Goal: Register for event/course: Sign up to attend an event or enroll in a course

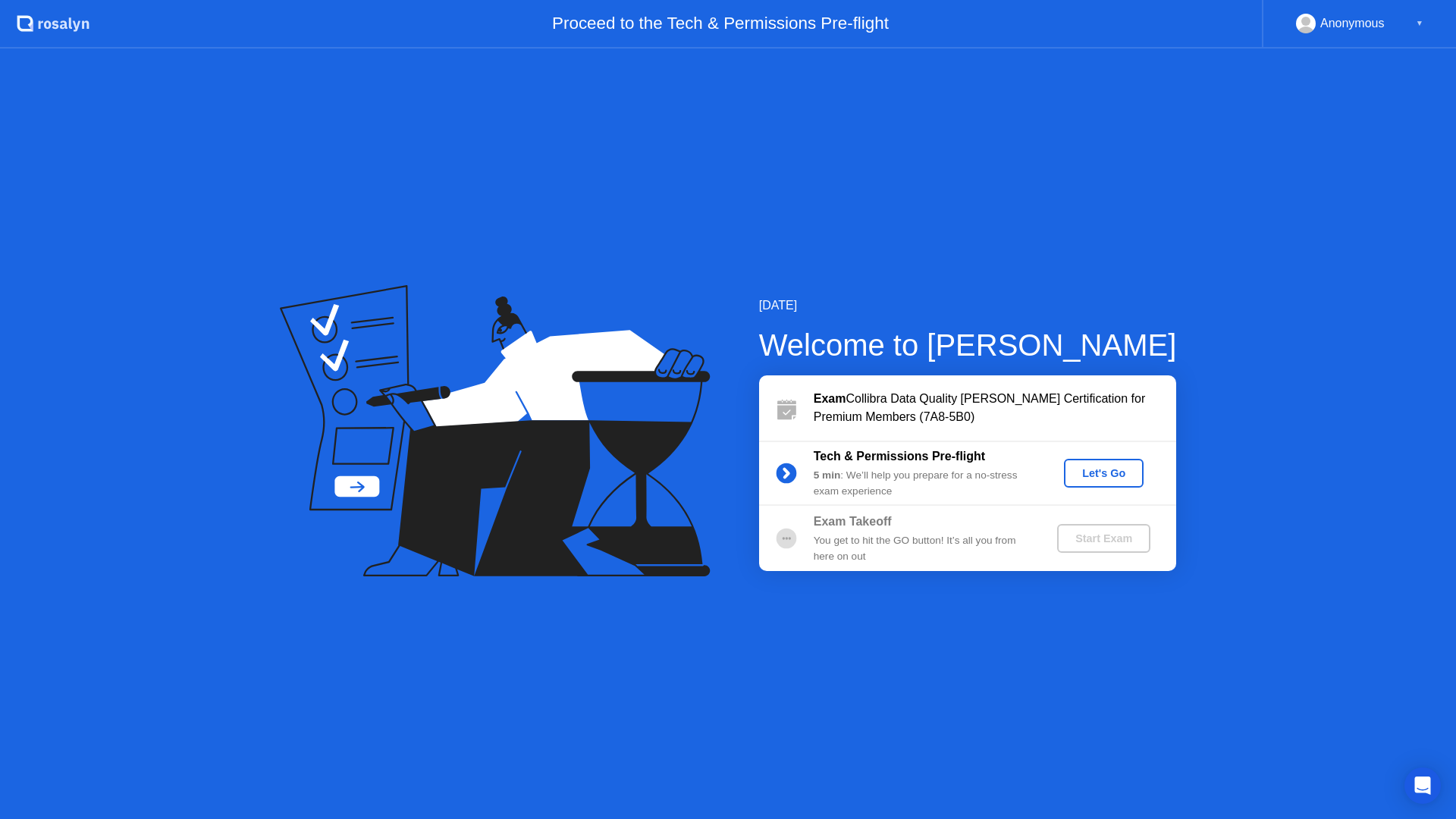
click at [1115, 467] on div "Let's Go" at bounding box center [1103, 473] width 67 height 12
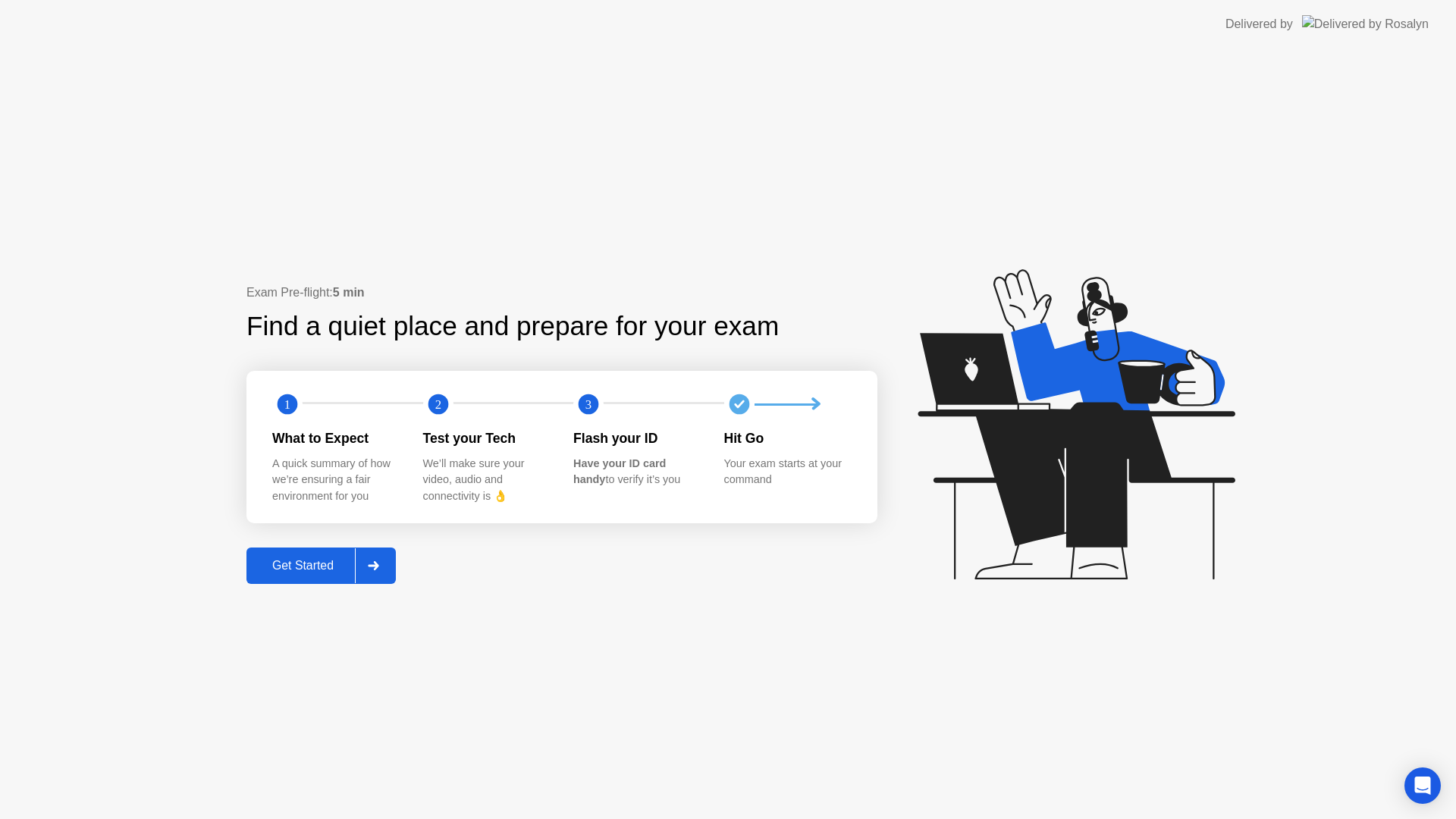
click at [341, 571] on div "Get Started" at bounding box center [303, 566] width 104 height 13
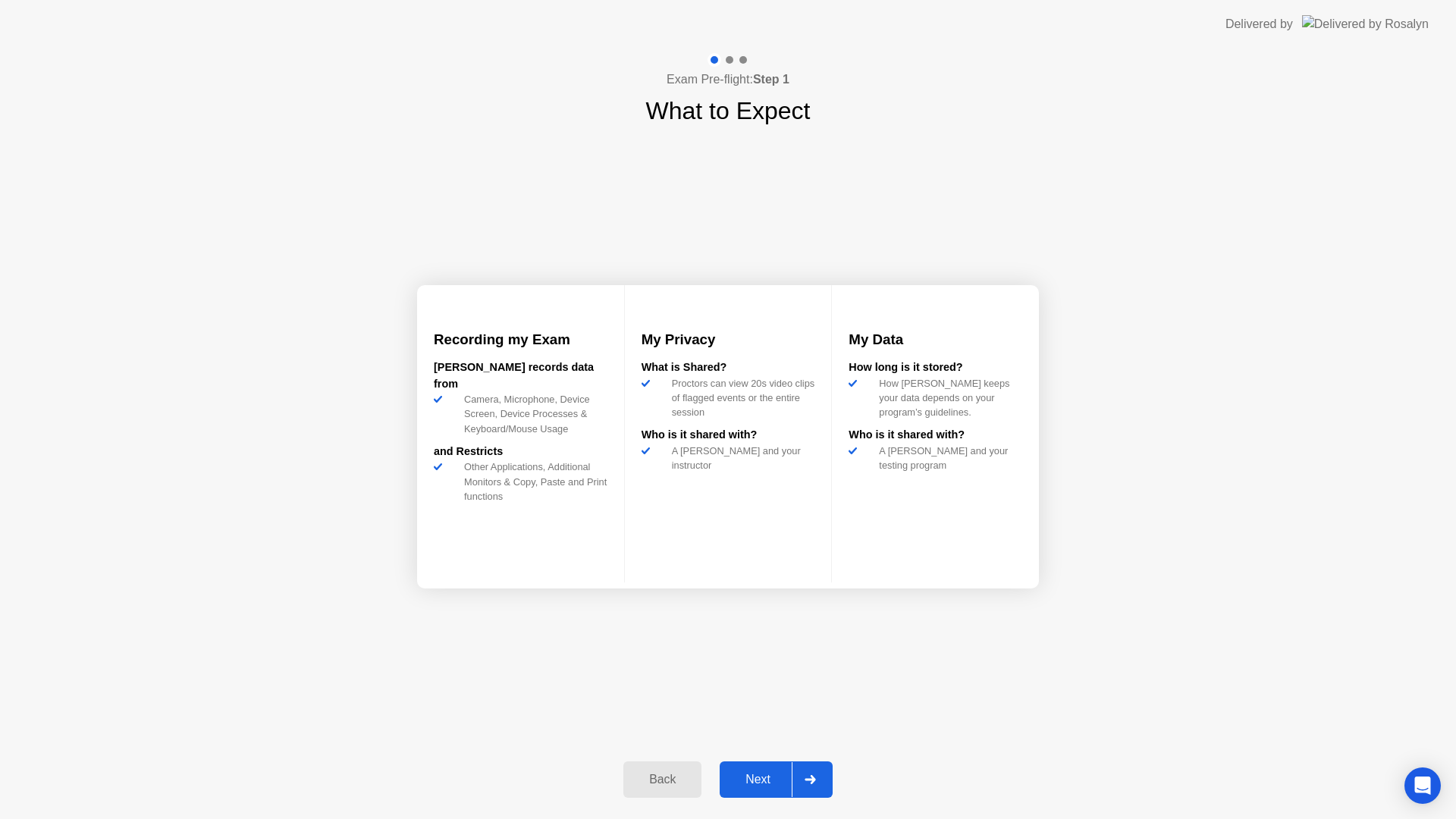
click at [759, 777] on div "Next" at bounding box center [757, 779] width 67 height 13
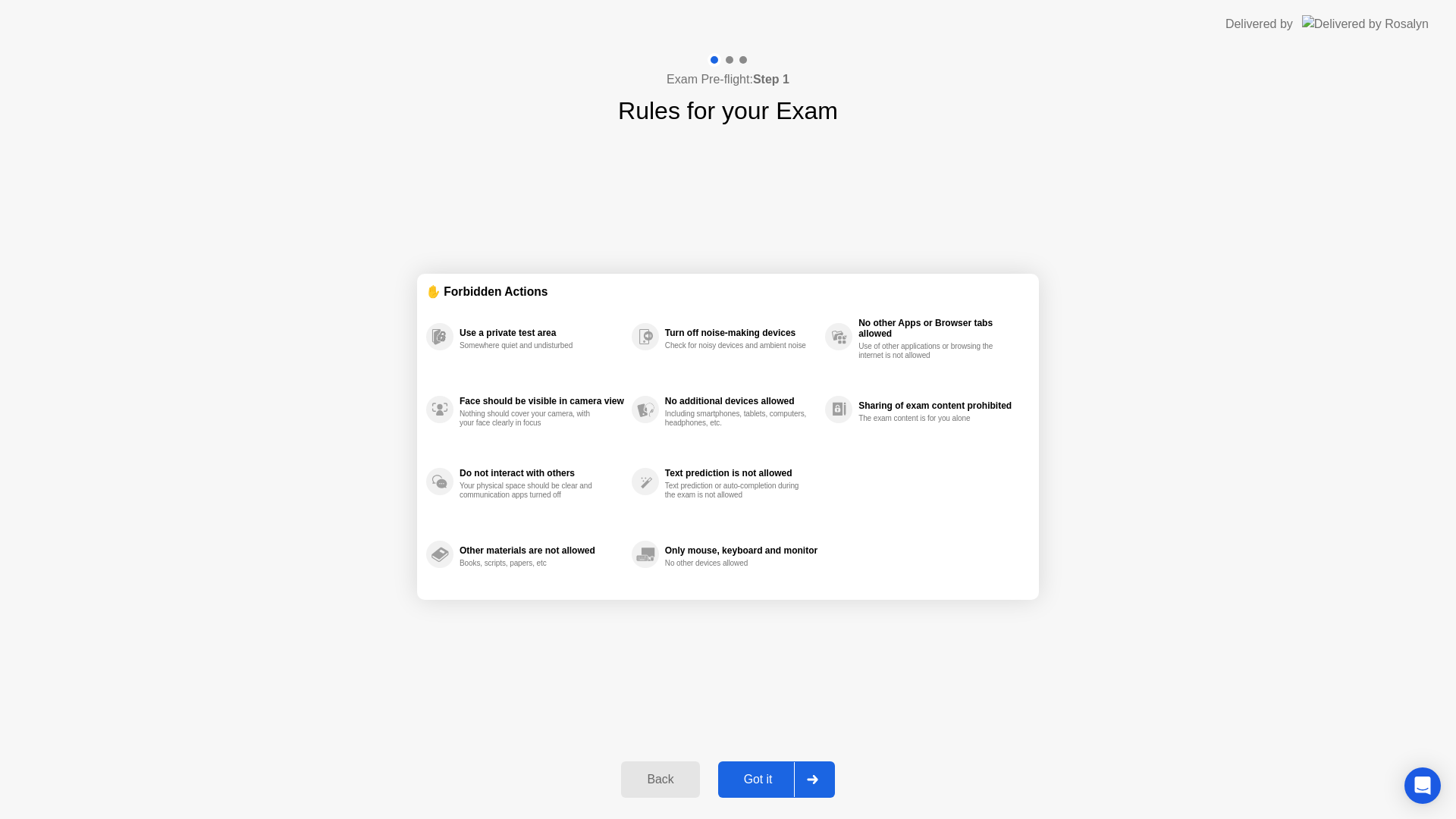
click at [764, 773] on div "Got it" at bounding box center [759, 779] width 71 height 13
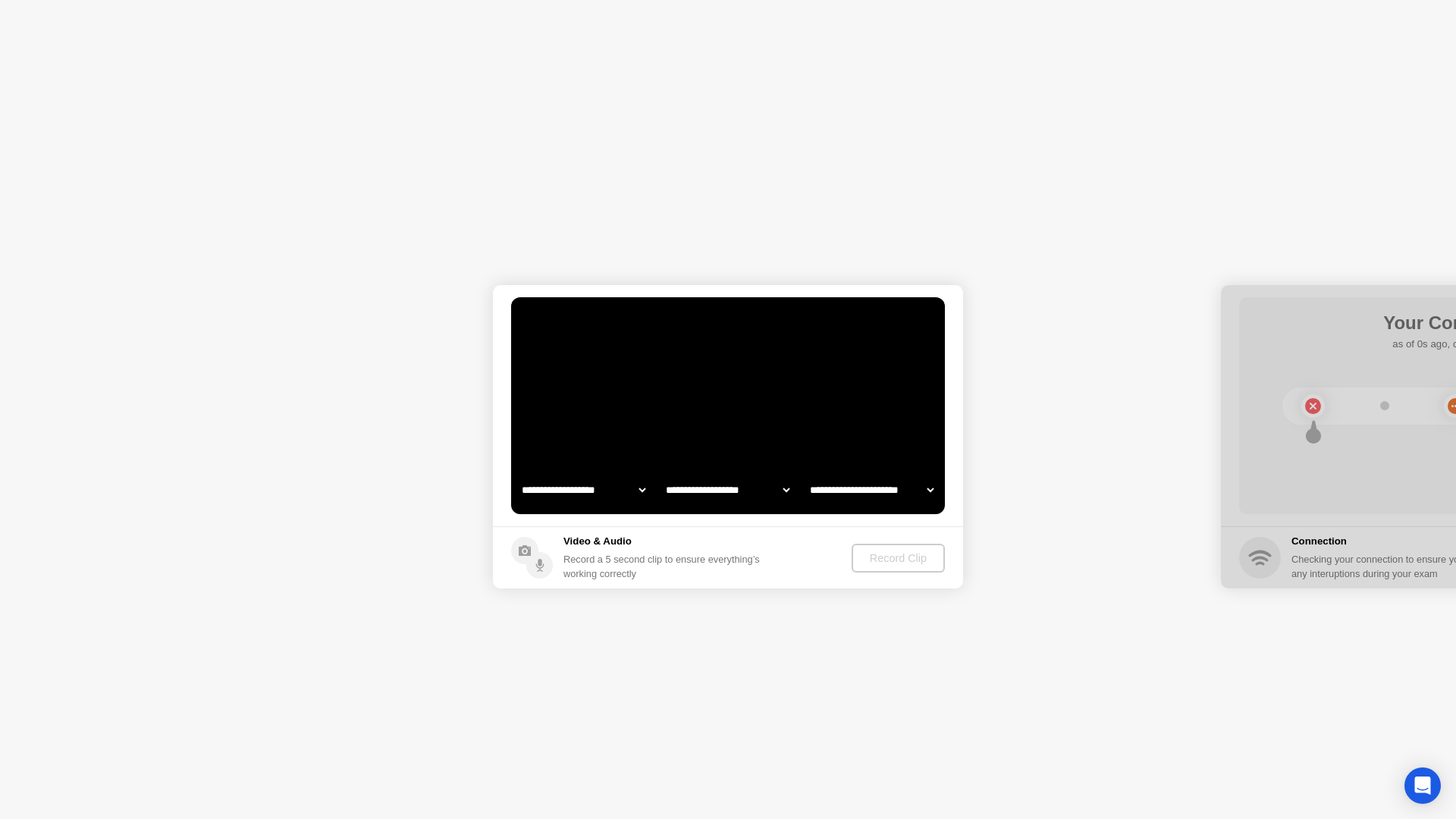
select select "**********"
select select "*******"
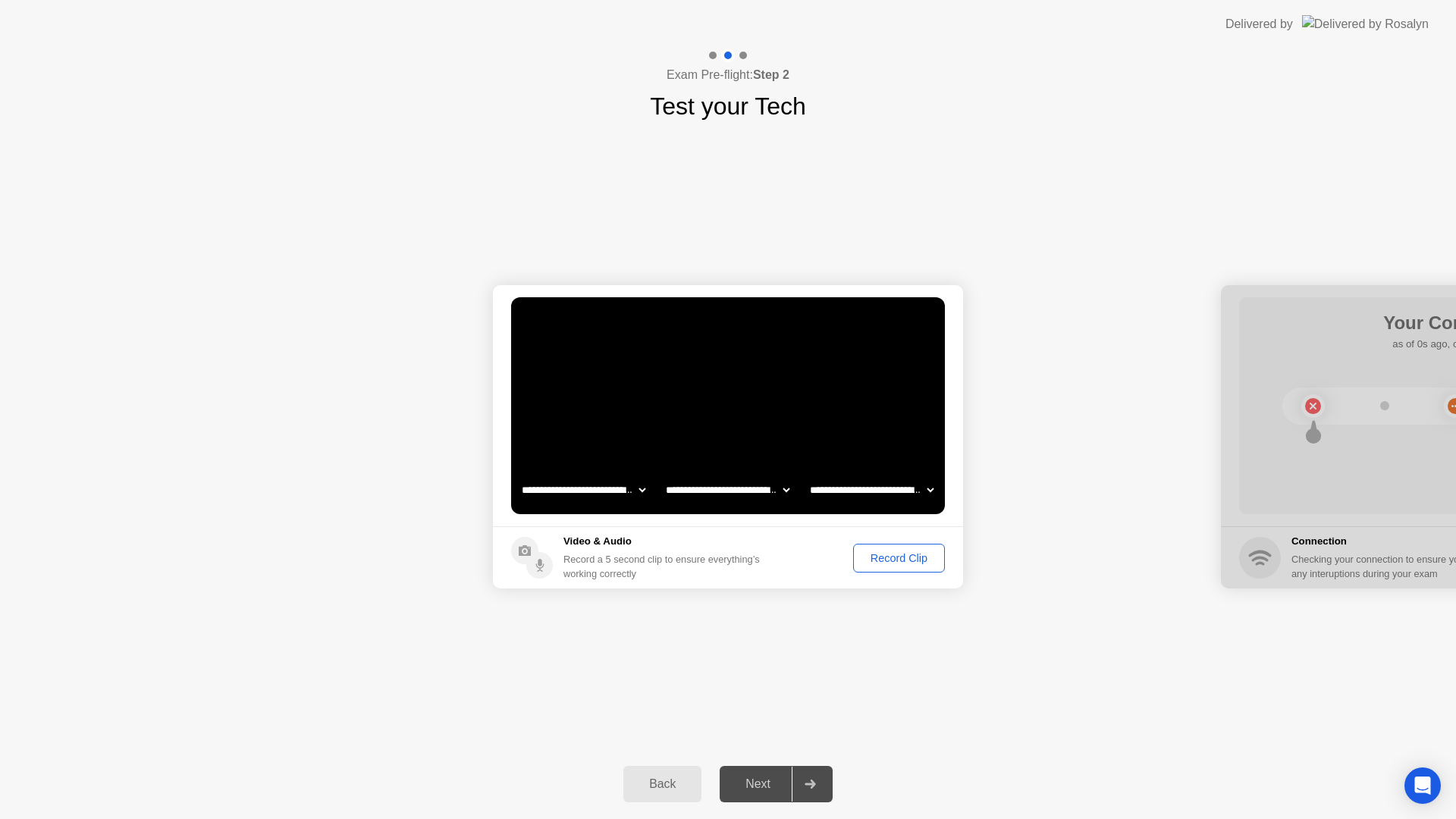
click at [913, 558] on div "Record Clip" at bounding box center [899, 558] width 81 height 12
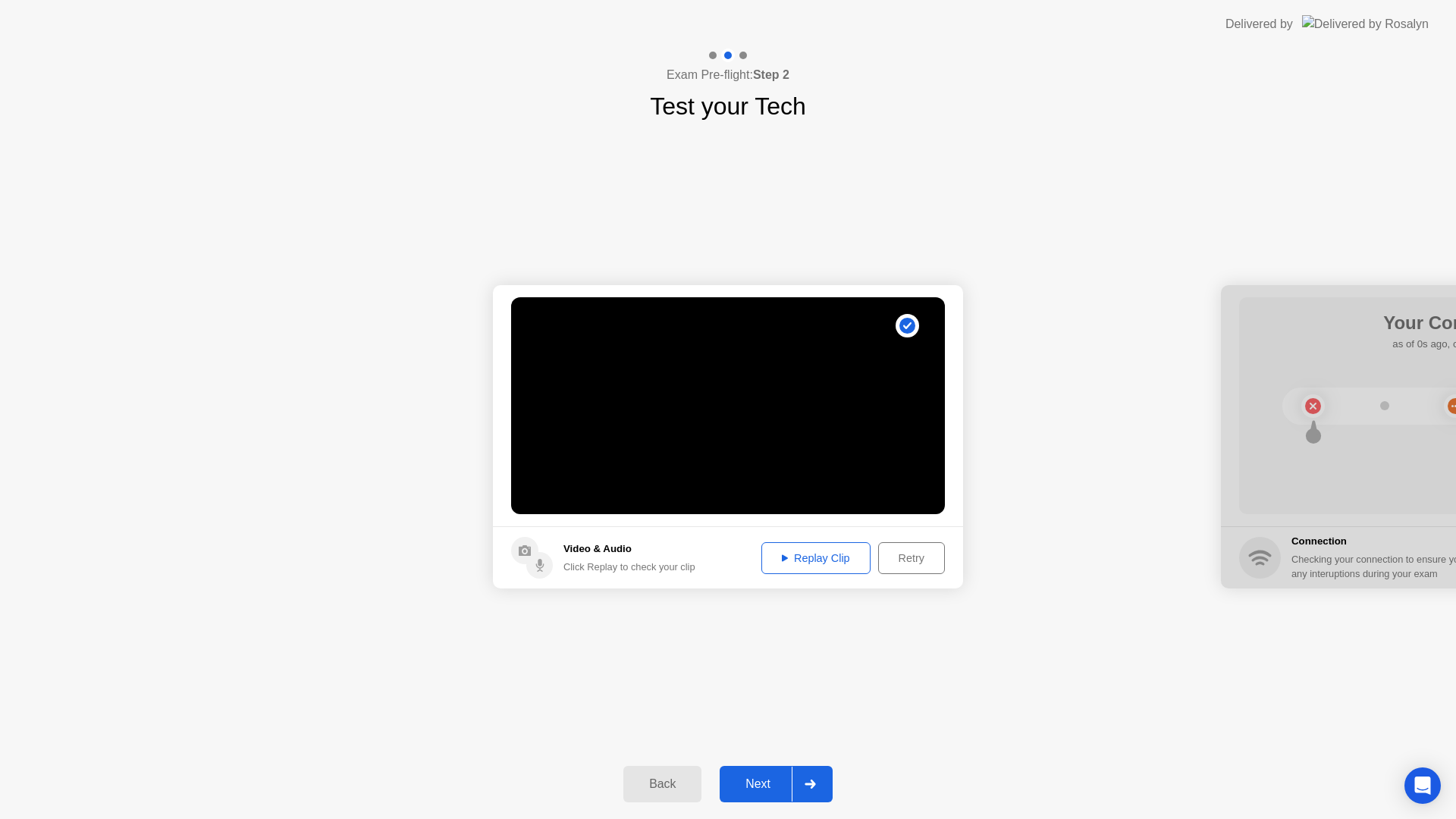
click at [764, 774] on button "Next" at bounding box center [776, 784] width 113 height 36
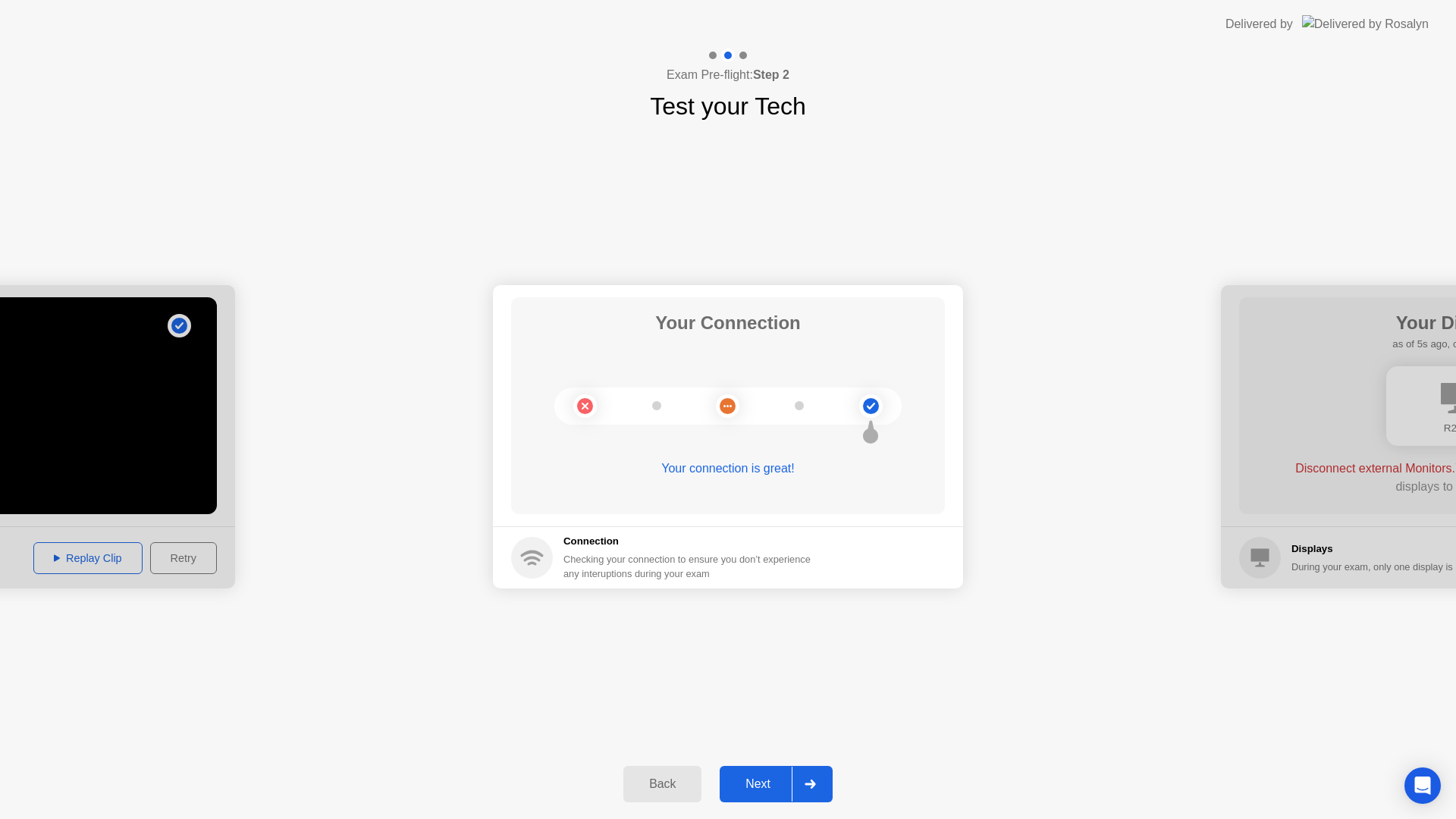
click at [763, 783] on div "Next" at bounding box center [757, 783] width 67 height 13
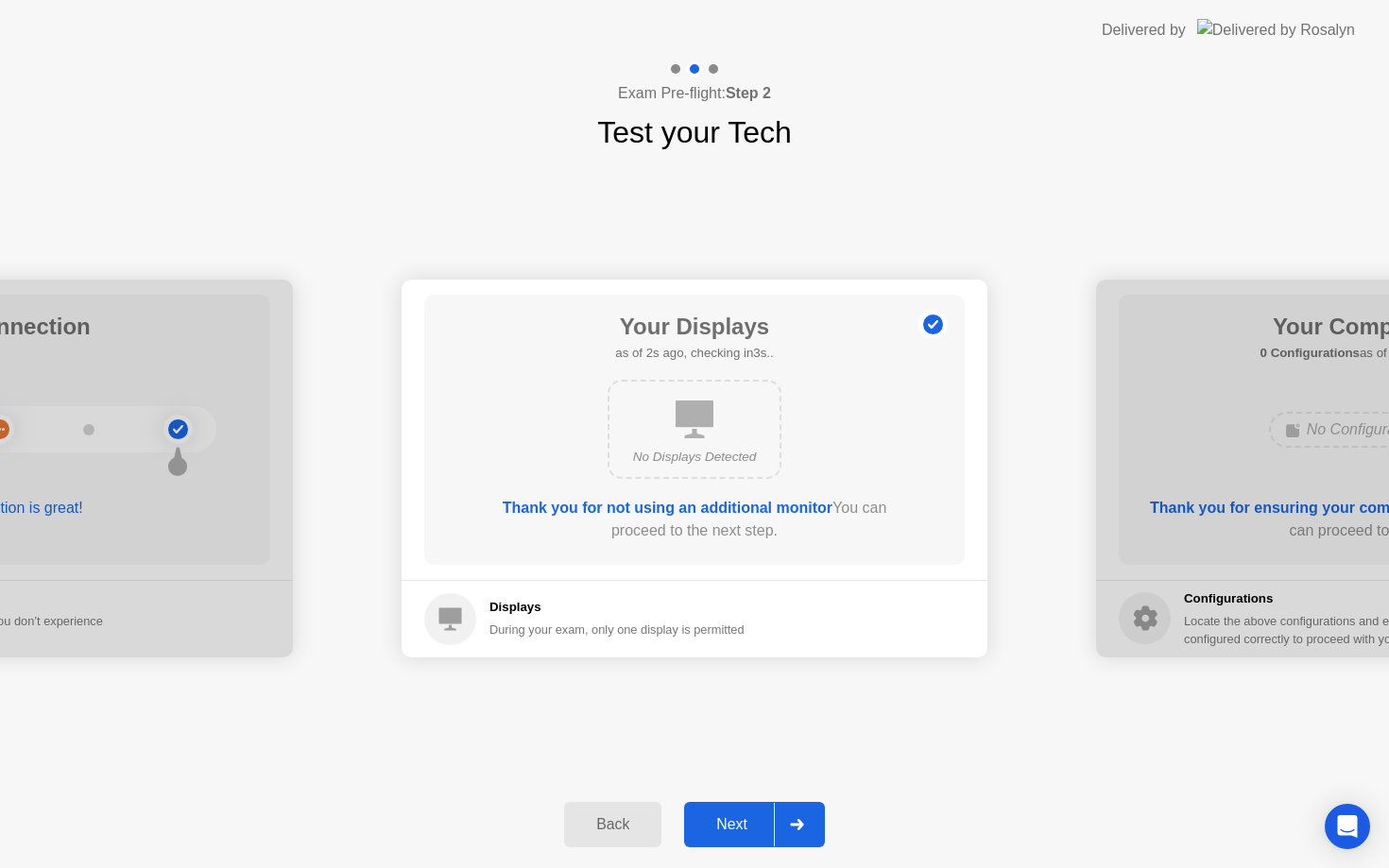
click at [736, 833] on div "Next" at bounding box center [731, 824] width 84 height 17
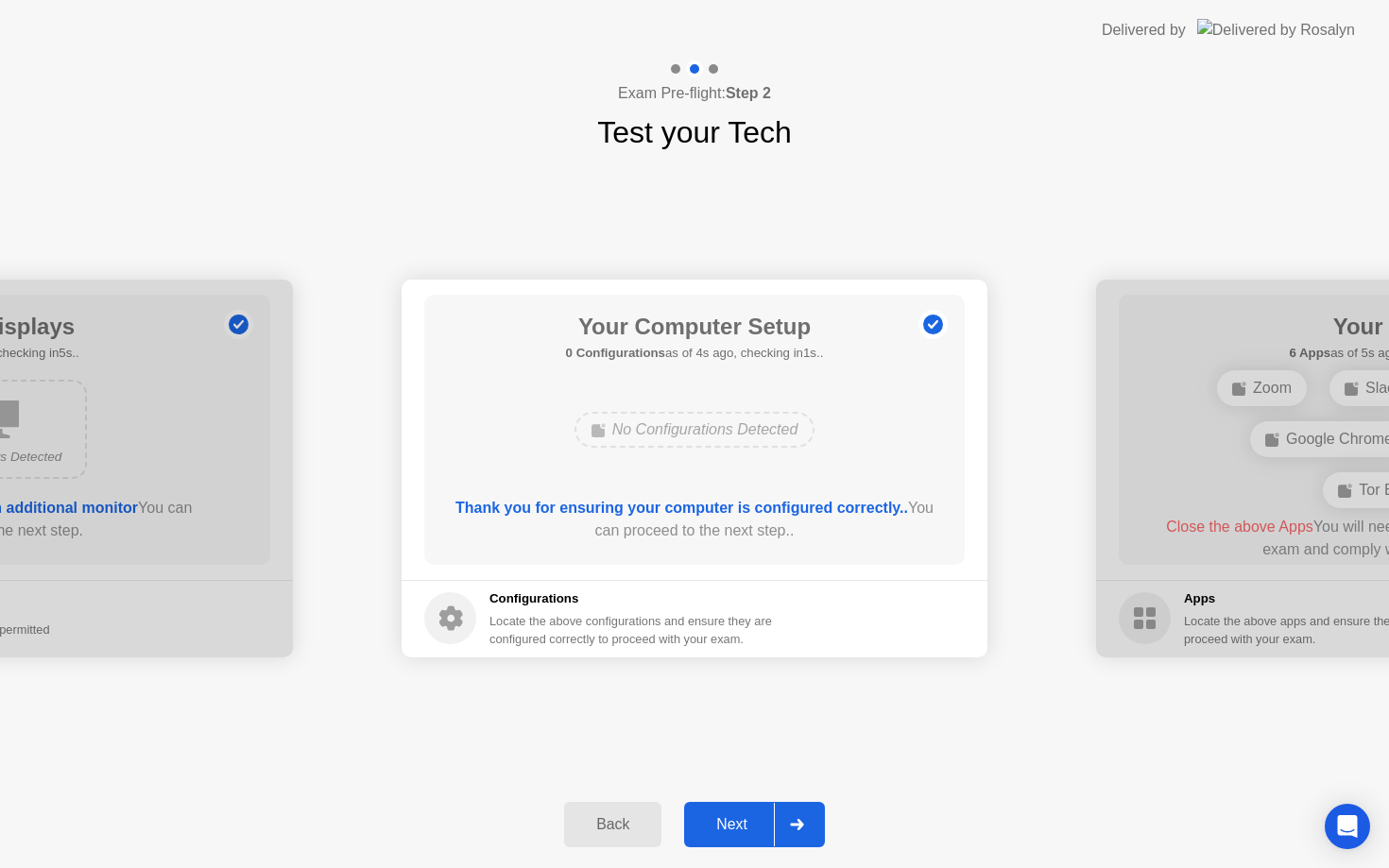
click at [736, 830] on div "Next" at bounding box center [731, 824] width 84 height 17
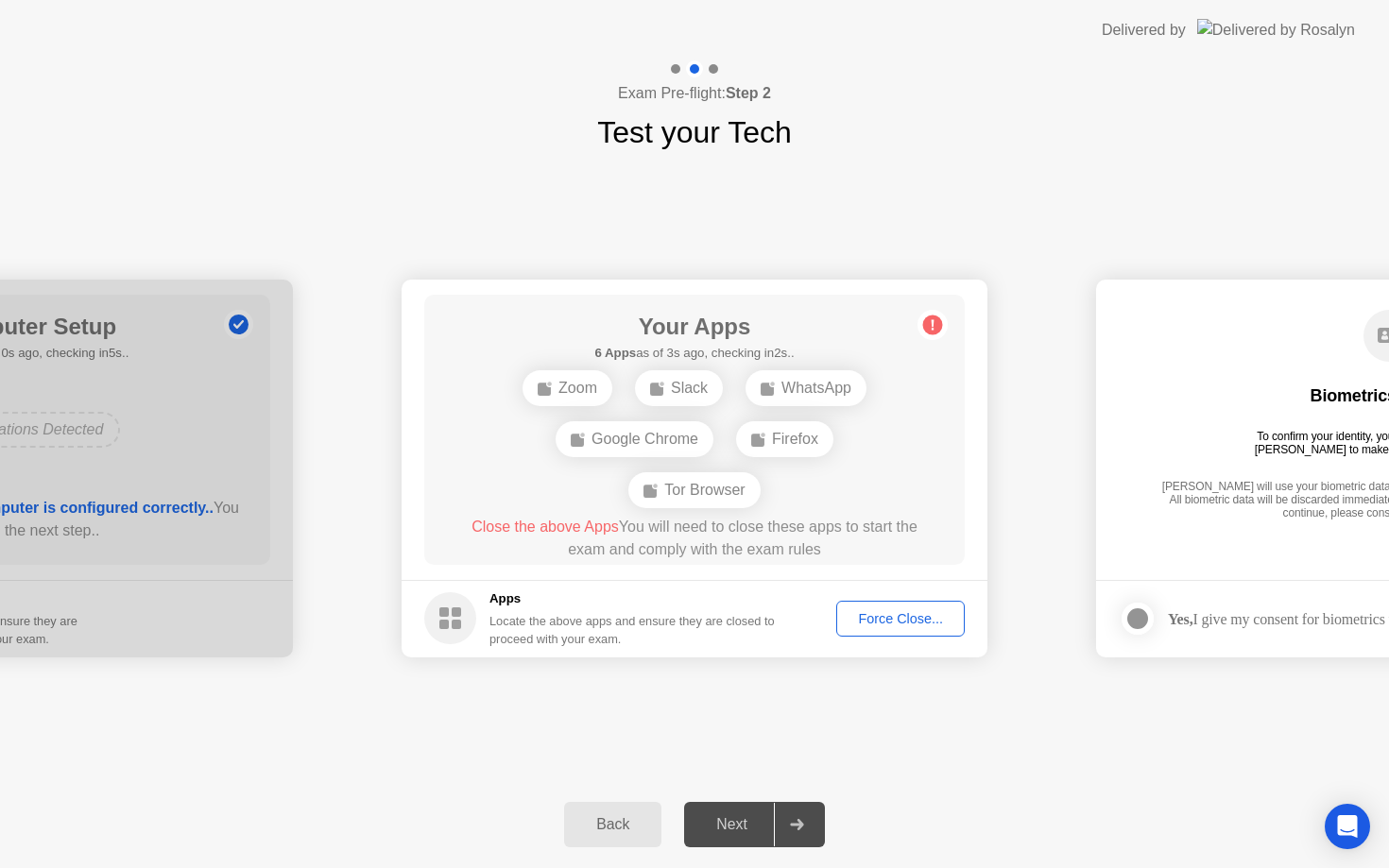
click at [903, 617] on div "Force Close..." at bounding box center [900, 618] width 115 height 15
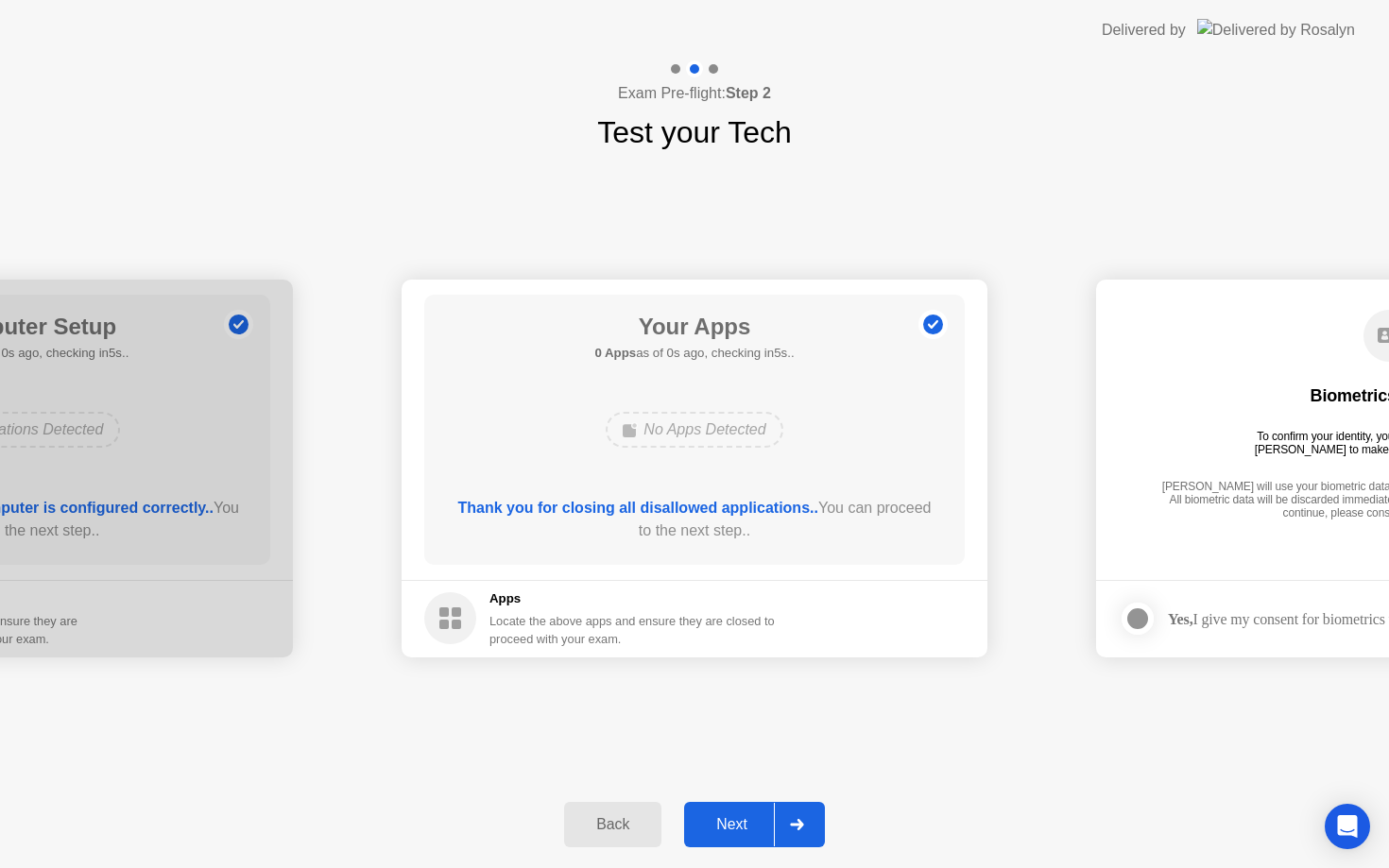
click at [803, 820] on icon at bounding box center [796, 824] width 14 height 11
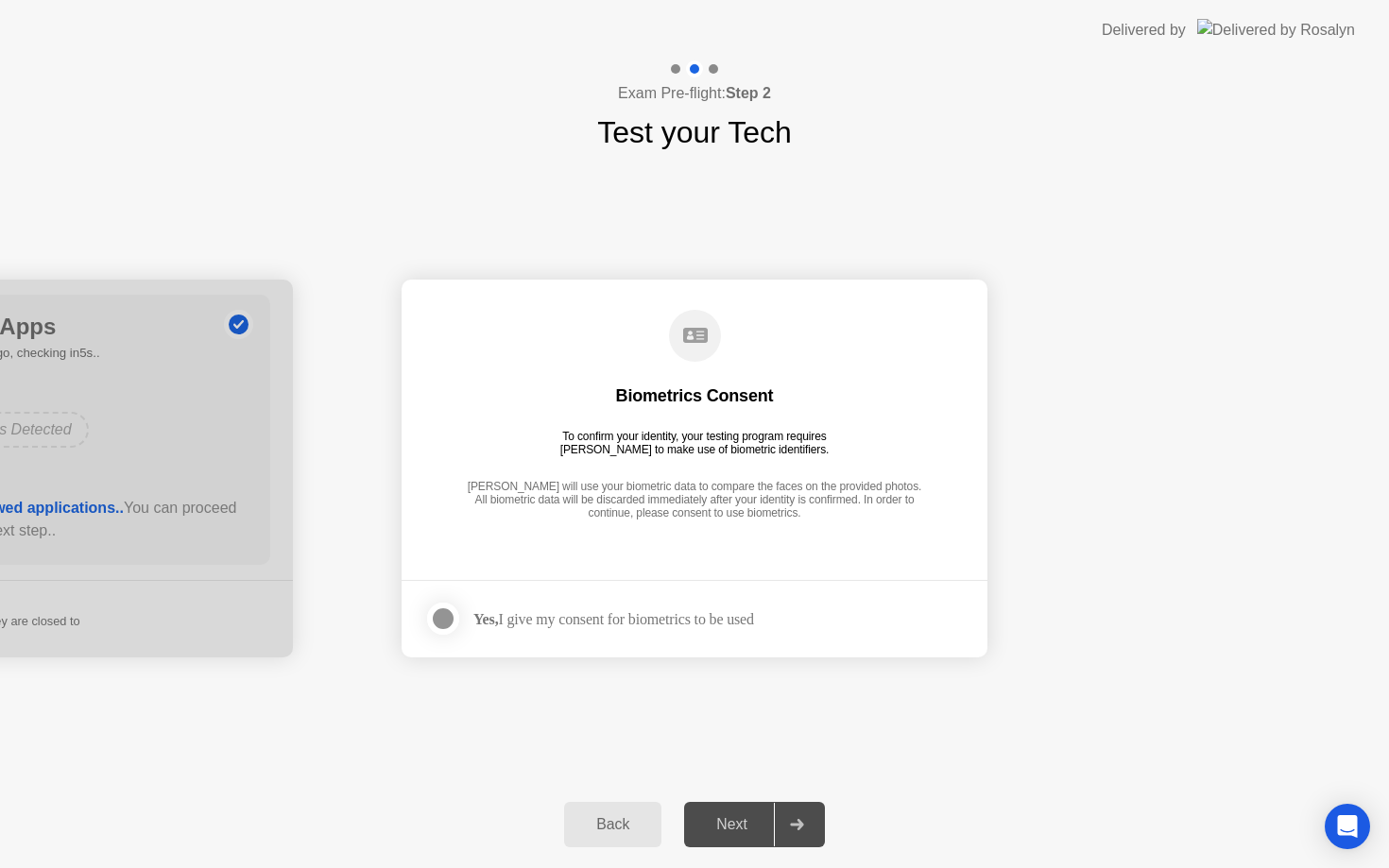
click at [615, 578] on main "Biometrics Consent To confirm your identity, your testing program requires [PER…" at bounding box center [694, 429] width 586 height 300
click at [596, 613] on div "Yes, I give my consent for biometrics to be used" at bounding box center [614, 619] width 280 height 18
click at [438, 620] on div at bounding box center [443, 618] width 23 height 23
click at [747, 820] on div "Next" at bounding box center [731, 824] width 84 height 17
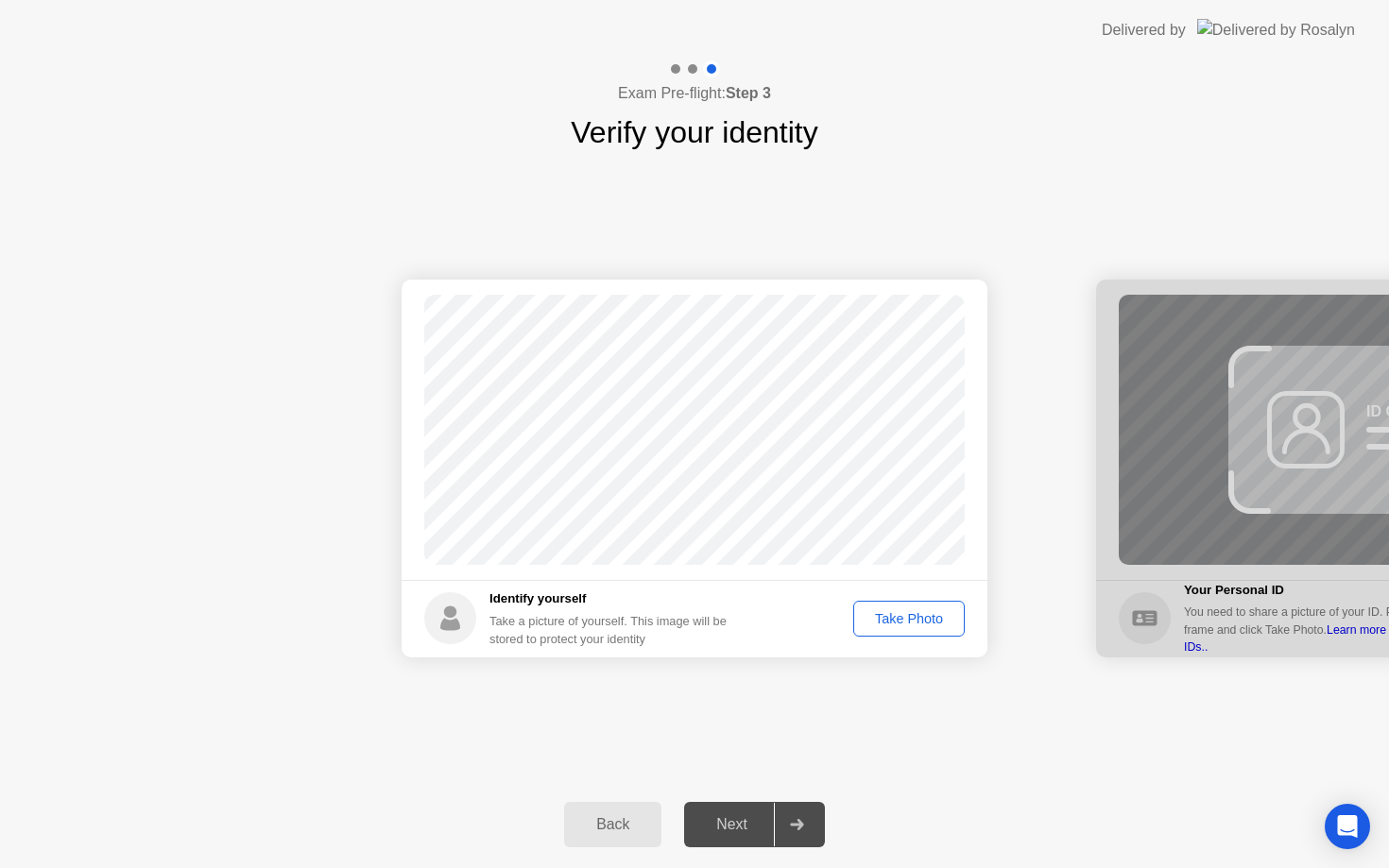
click at [929, 620] on div "Take Photo" at bounding box center [909, 618] width 99 height 15
click at [740, 820] on div "Next" at bounding box center [731, 824] width 84 height 17
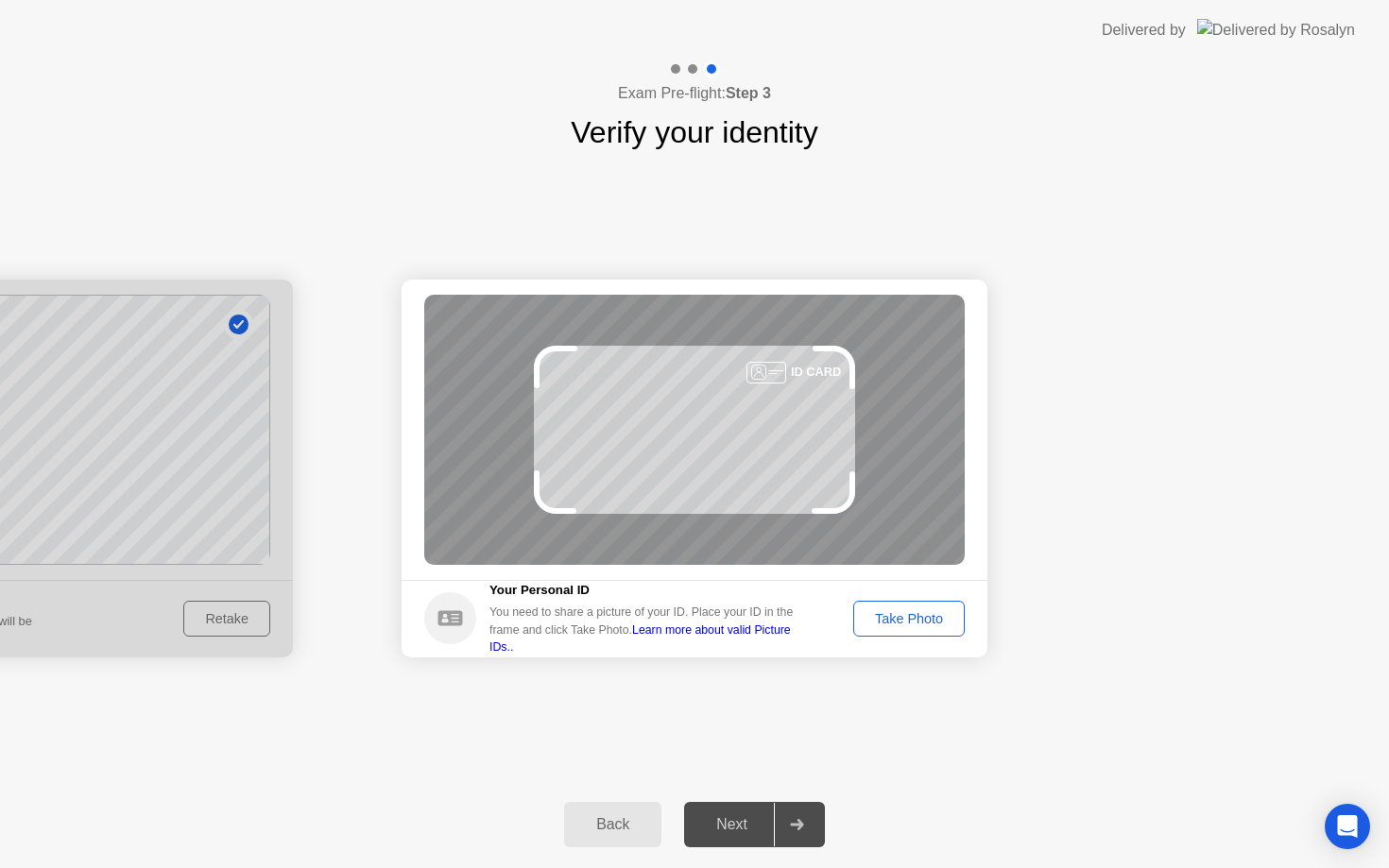
click at [940, 612] on div "Take Photo" at bounding box center [909, 618] width 99 height 15
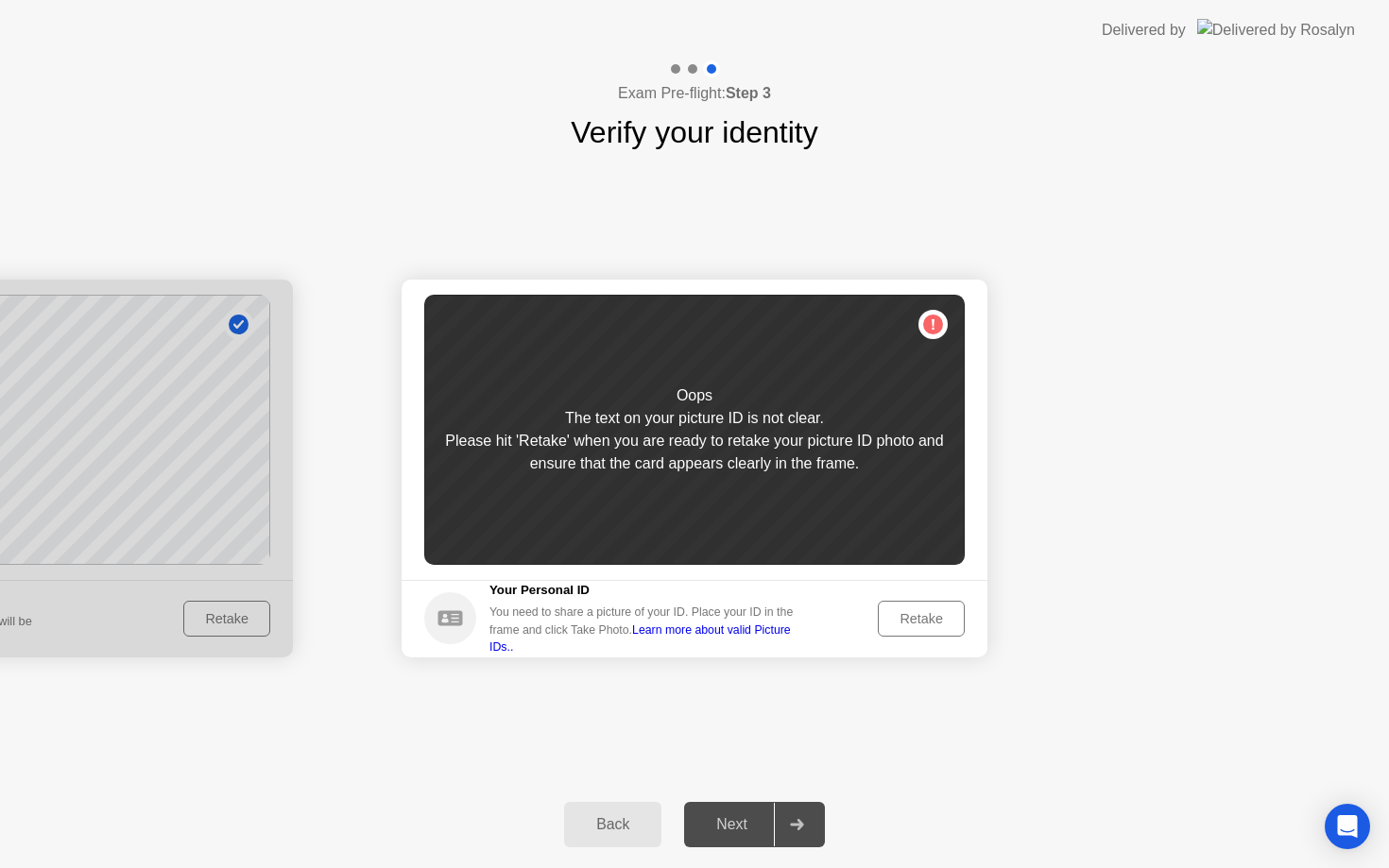
click at [923, 625] on div "Retake" at bounding box center [920, 618] width 74 height 15
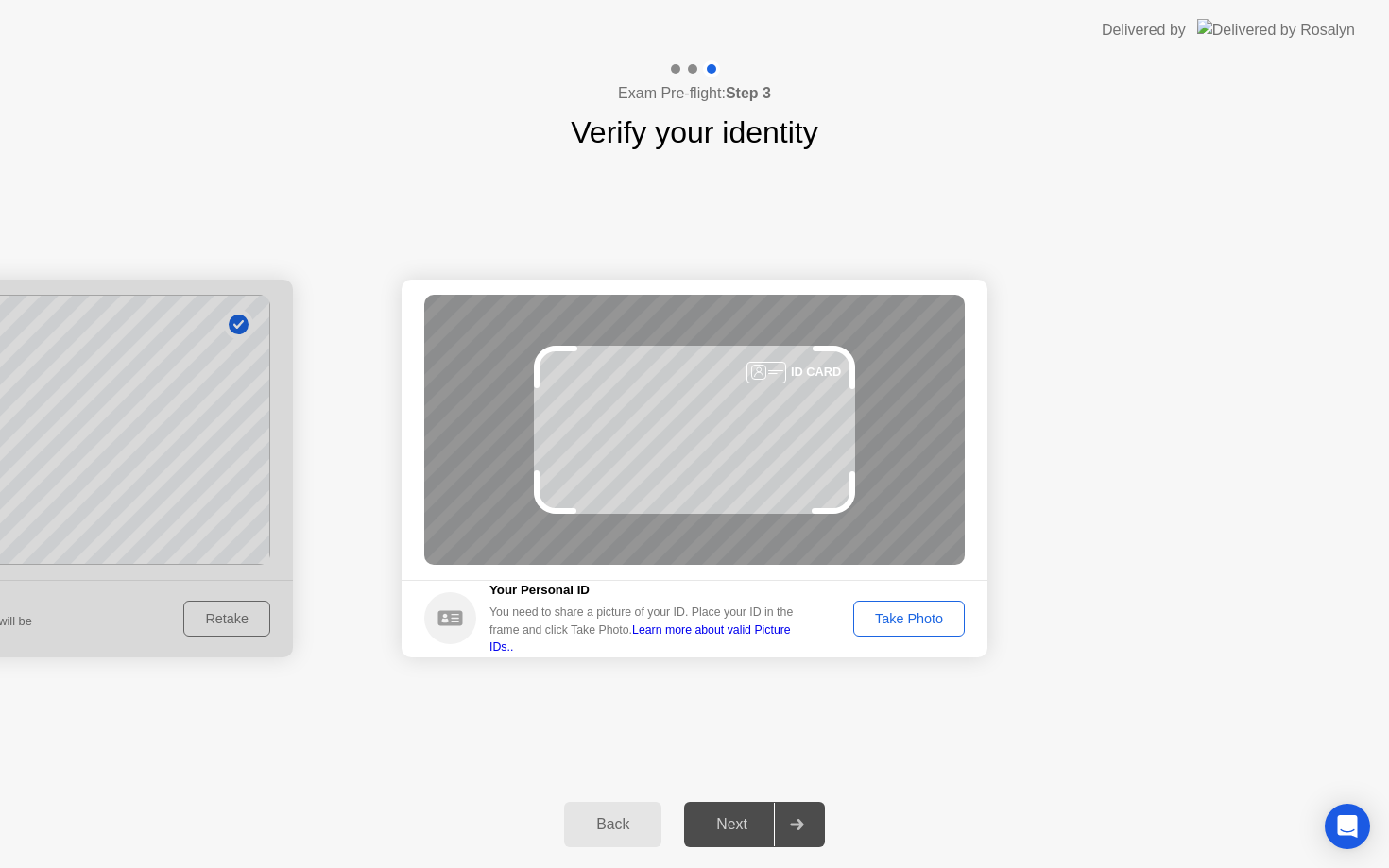
click at [923, 615] on div "Take Photo" at bounding box center [909, 618] width 99 height 15
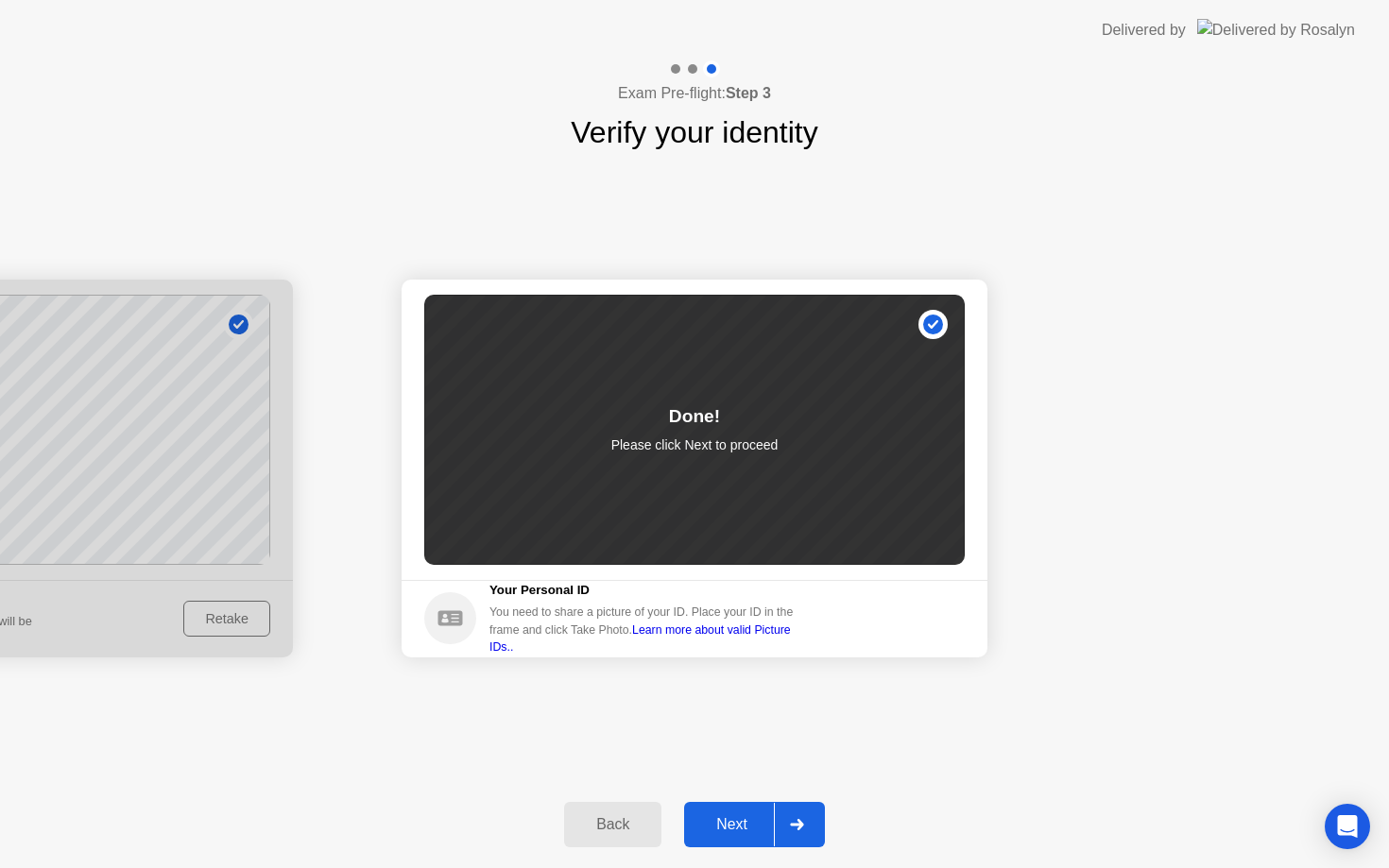
click at [741, 821] on div "Next" at bounding box center [731, 824] width 84 height 17
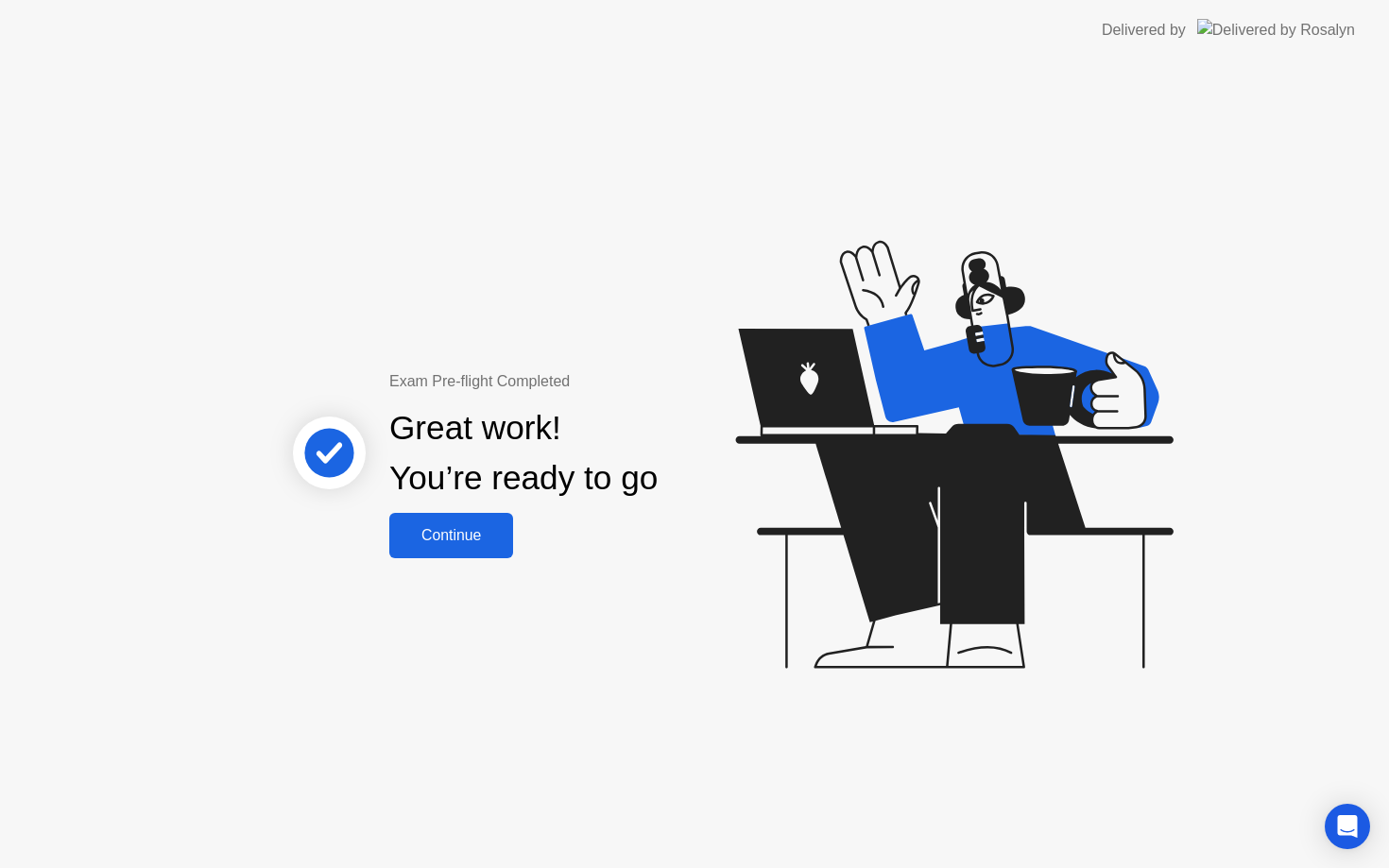
click at [489, 527] on div "Continue" at bounding box center [451, 535] width 112 height 17
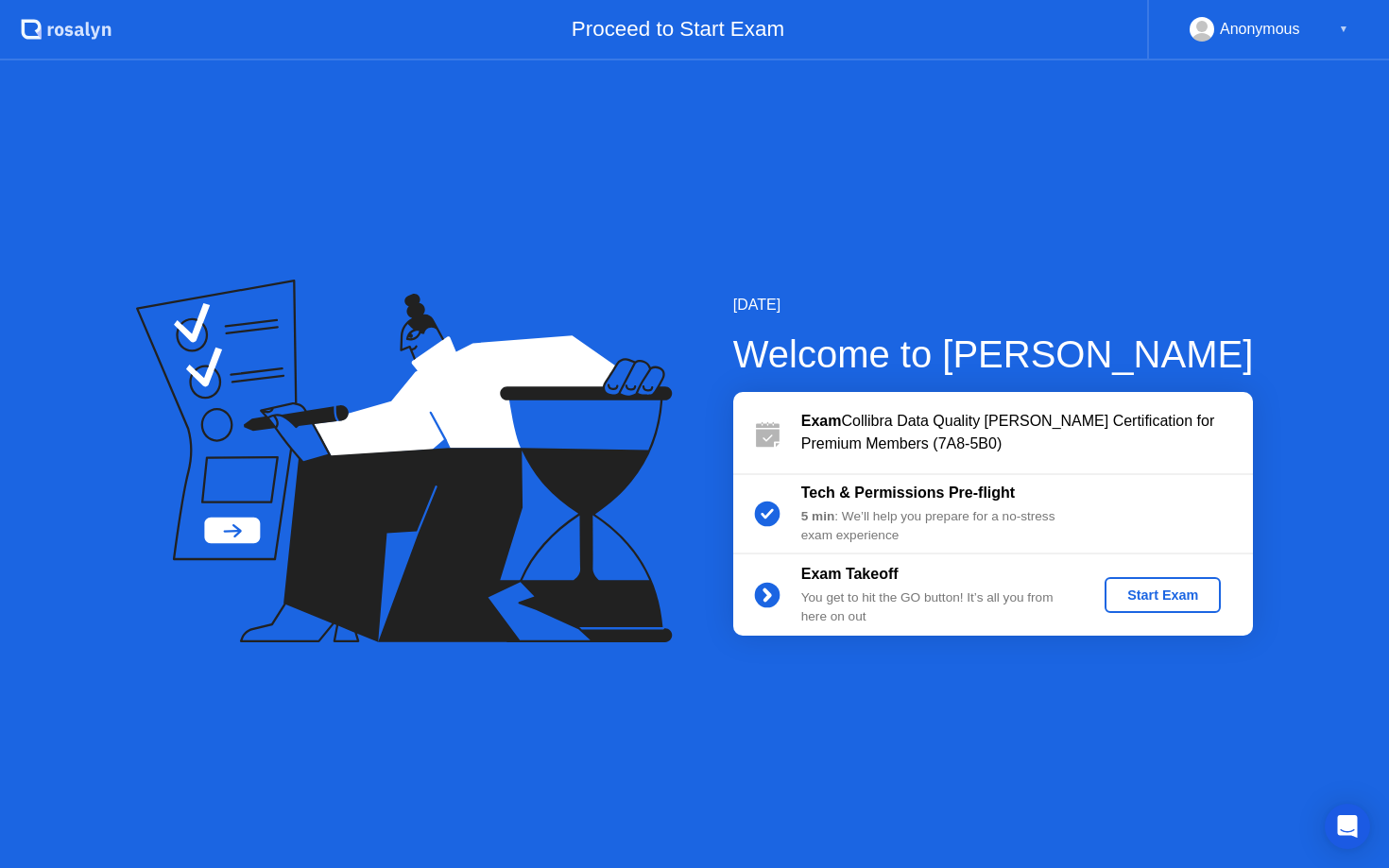
click at [1159, 599] on div "Start Exam" at bounding box center [1162, 595] width 101 height 15
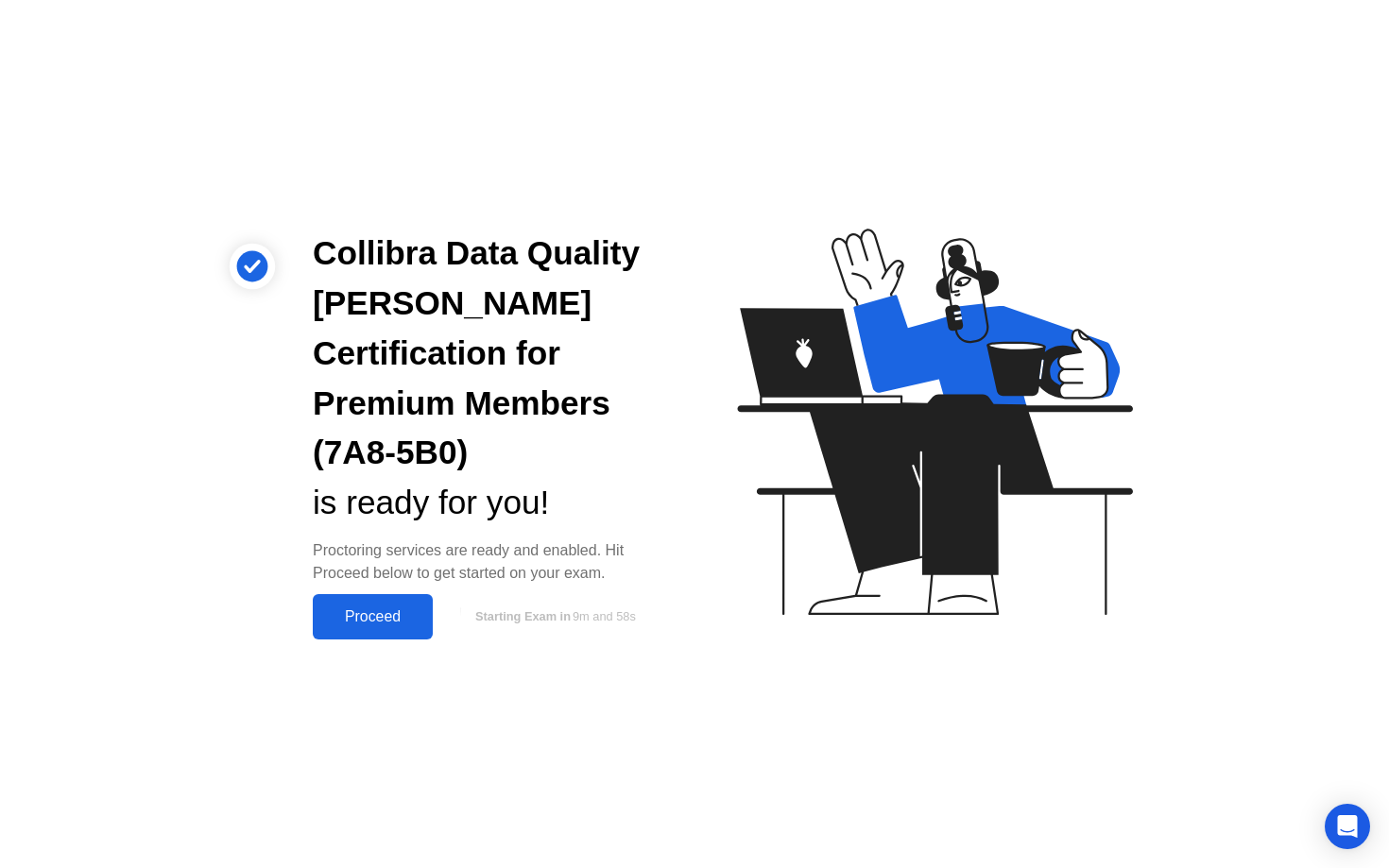
click at [388, 609] on div "Proceed" at bounding box center [373, 616] width 109 height 17
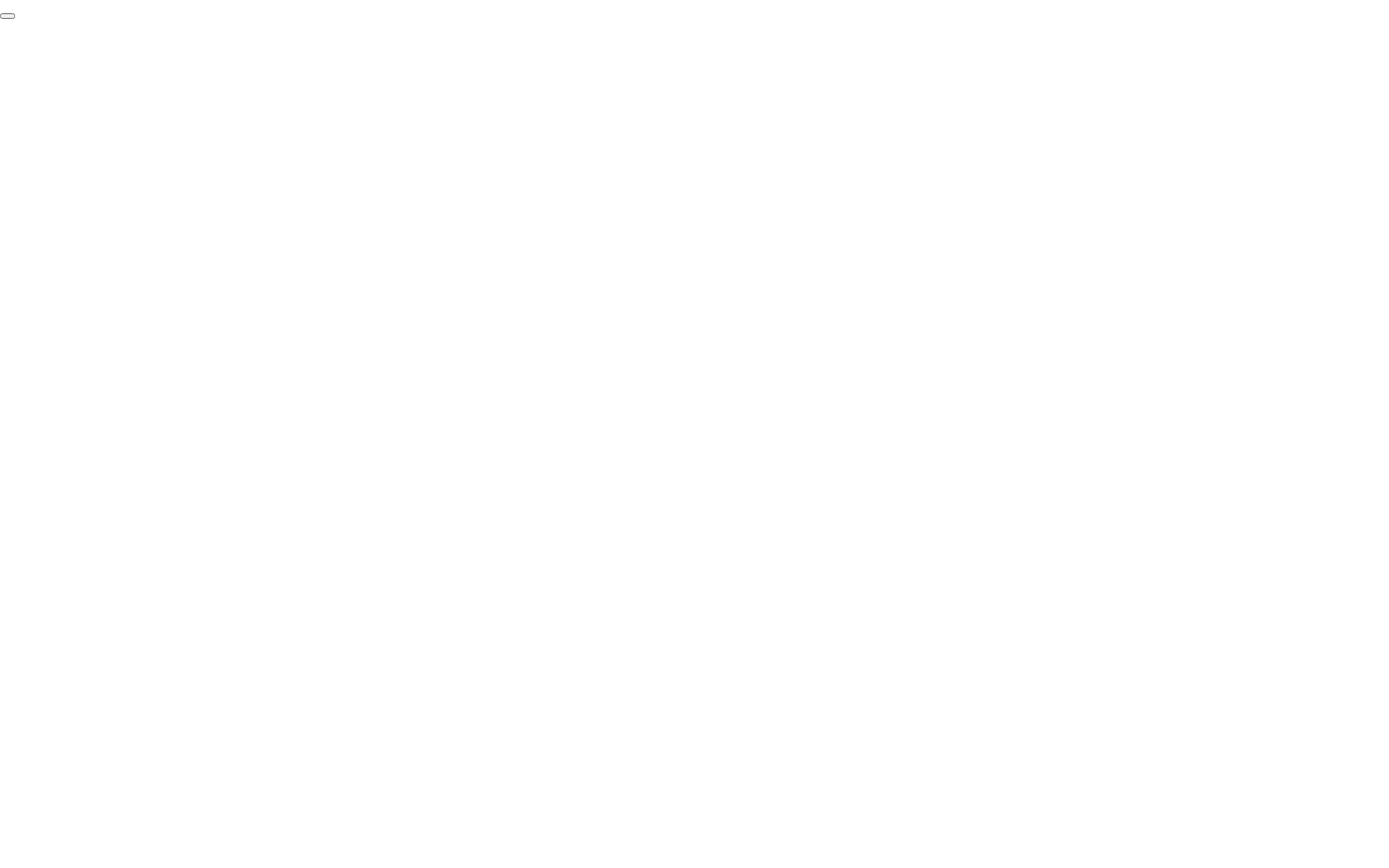
click div "End Proctoring Session"
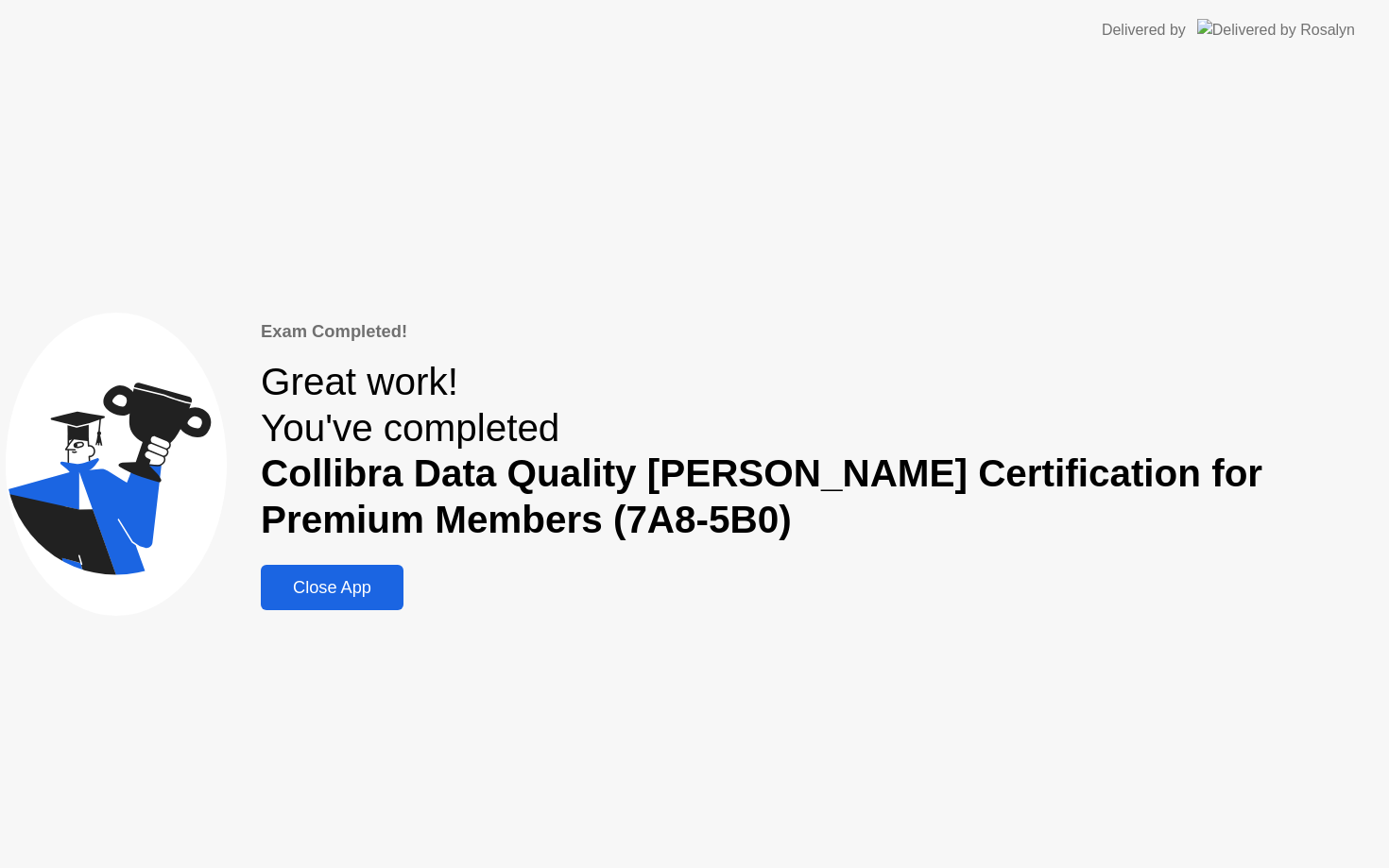
click at [391, 588] on div "Close App" at bounding box center [331, 588] width 131 height 20
